Goal: Information Seeking & Learning: Learn about a topic

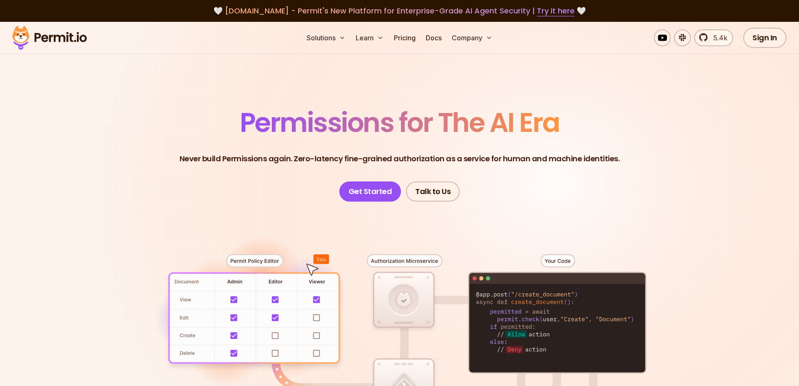
click at [423, 159] on p "Never build Permissions again. Zero-latency fine-grained authorization as a ser…" at bounding box center [400, 159] width 441 height 12
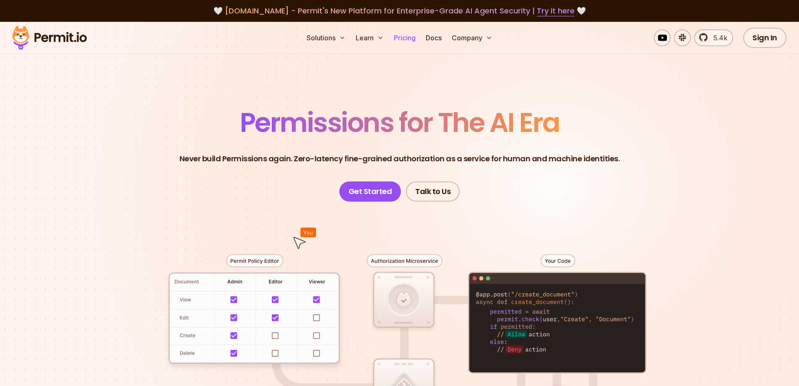
click at [405, 40] on link "Pricing" at bounding box center [405, 37] width 29 height 17
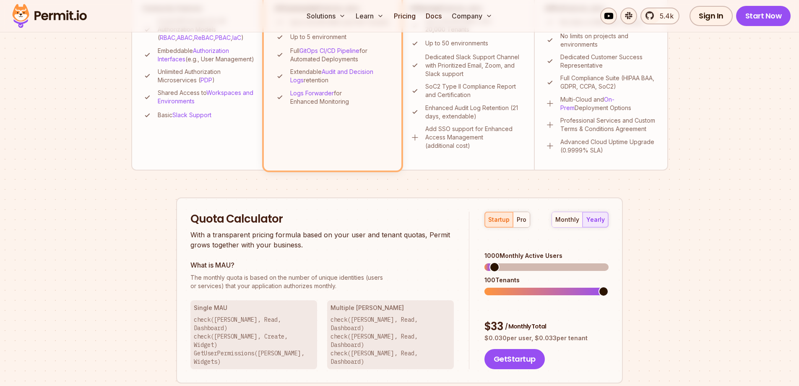
scroll to position [378, 0]
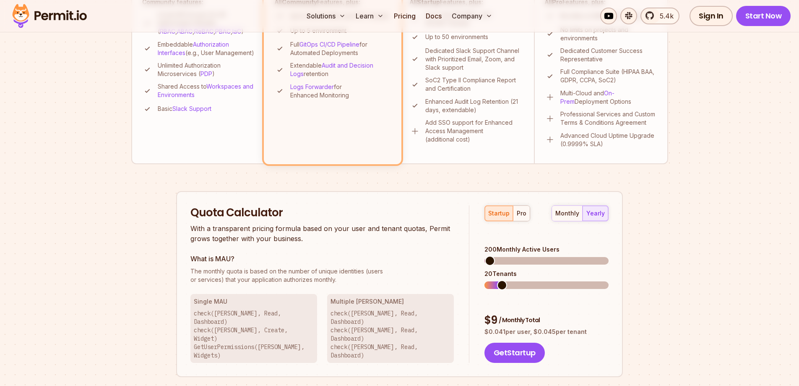
click at [485, 256] on span at bounding box center [490, 261] width 10 height 10
drag, startPoint x: 314, startPoint y: 272, endPoint x: 363, endPoint y: 274, distance: 49.6
click at [363, 274] on span "The monthly quota is based on the number of unique identities (users" at bounding box center [323, 271] width 264 height 8
click at [256, 273] on span "The monthly quota is based on the number of unique identities (users" at bounding box center [323, 271] width 264 height 8
click at [520, 215] on div "pro" at bounding box center [522, 213] width 10 height 8
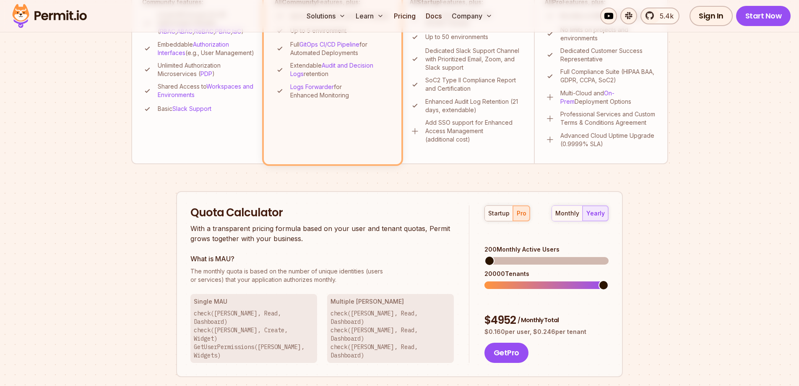
click at [609, 280] on span at bounding box center [604, 285] width 10 height 10
click at [609, 256] on span at bounding box center [604, 261] width 10 height 10
click at [589, 277] on div "startup pro monthly yearly 50000 Monthly Active Users 17500 Tenants $ 9750 / Mo…" at bounding box center [539, 284] width 139 height 158
click at [609, 280] on span at bounding box center [604, 285] width 10 height 10
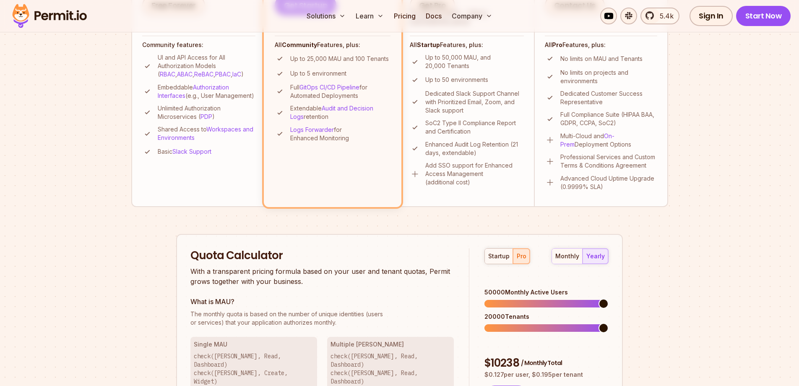
scroll to position [336, 0]
click at [517, 299] on span at bounding box center [547, 303] width 124 height 8
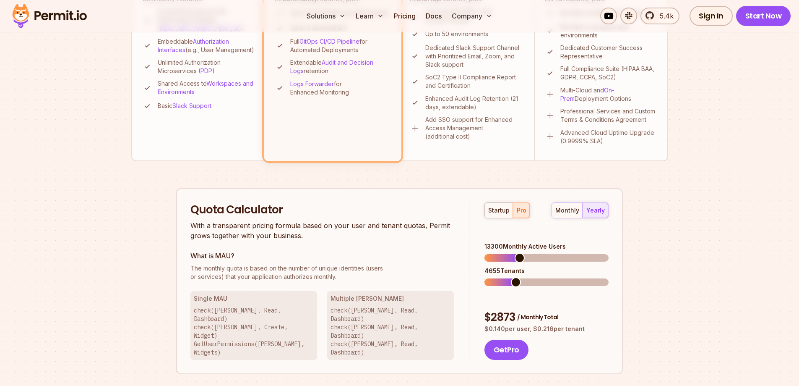
scroll to position [420, 0]
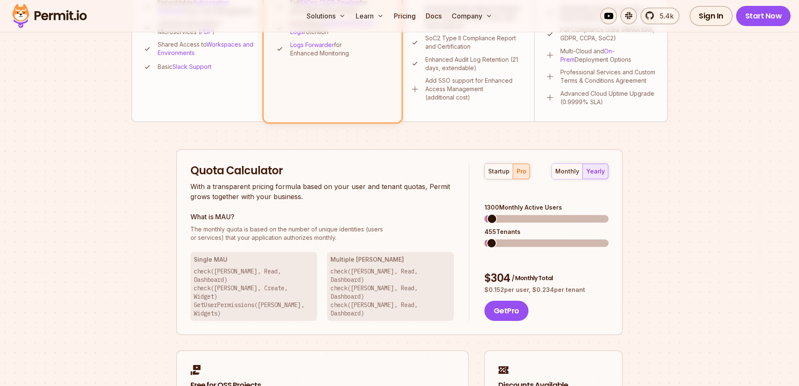
click at [488, 214] on span at bounding box center [492, 219] width 10 height 10
click at [495, 238] on span at bounding box center [492, 243] width 10 height 10
